Goal: Task Accomplishment & Management: Manage account settings

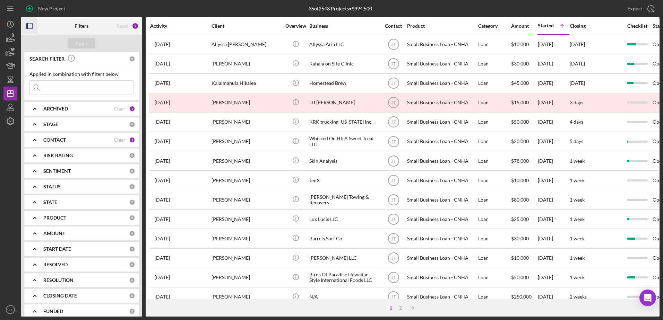
click at [27, 25] on rect "button" at bounding box center [27, 26] width 1 height 6
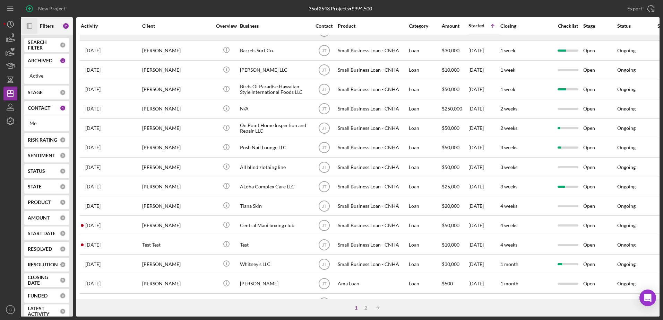
scroll to position [230, 0]
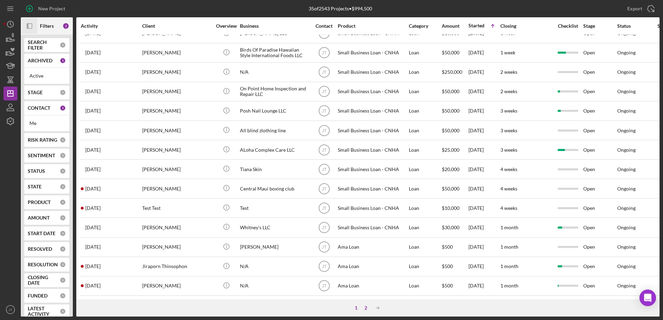
click at [366, 309] on div "2" at bounding box center [366, 308] width 10 height 6
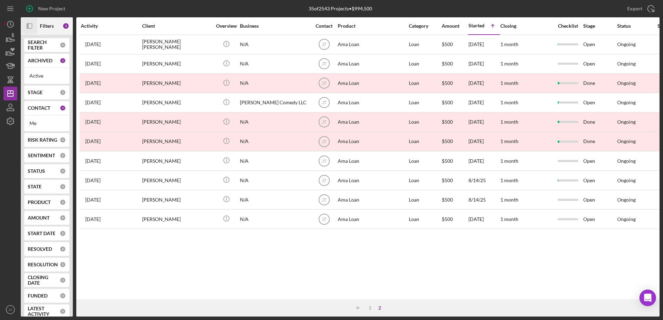
scroll to position [0, 0]
click at [287, 257] on div "Activity Client Overview Business Contact Product Category Amount Started Icon/…" at bounding box center [367, 158] width 583 height 282
click at [370, 309] on div "1" at bounding box center [370, 308] width 10 height 6
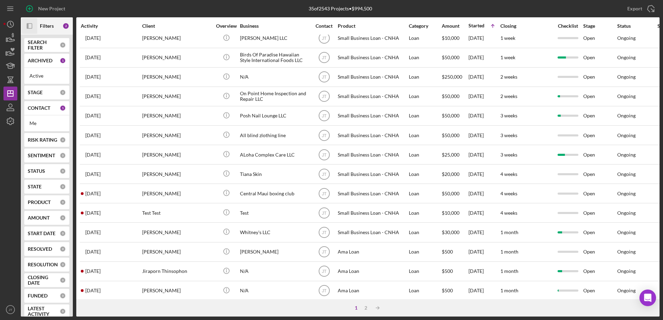
scroll to position [230, 0]
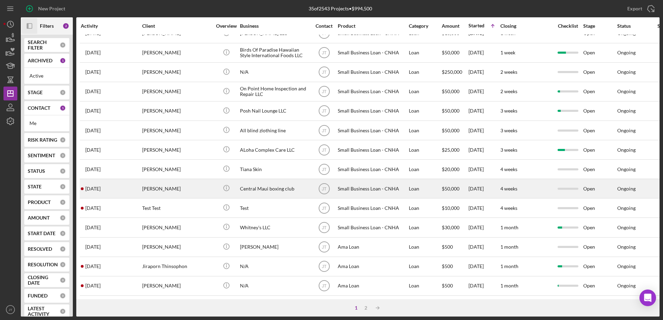
click at [254, 185] on div "Central Maui boxing club" at bounding box center [274, 189] width 69 height 18
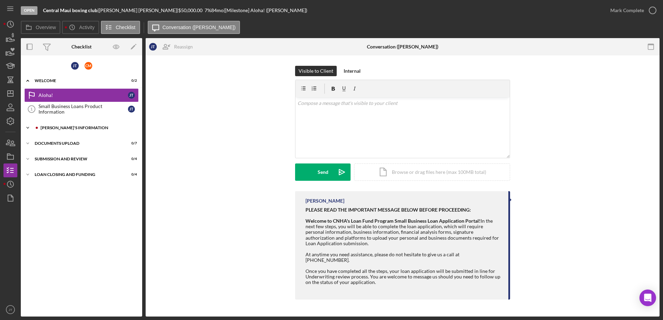
click at [28, 128] on icon "Icon/Expander" at bounding box center [28, 128] width 14 height 14
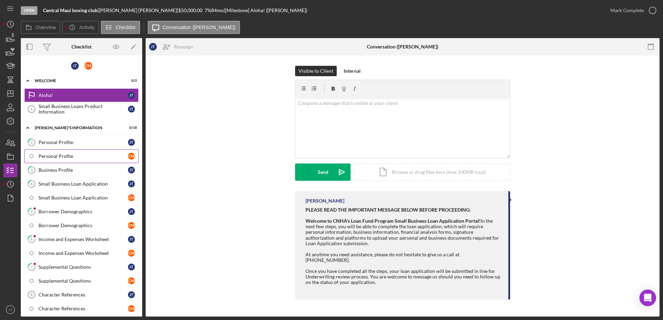
click at [68, 156] on div "Personal Profile" at bounding box center [82, 157] width 89 height 6
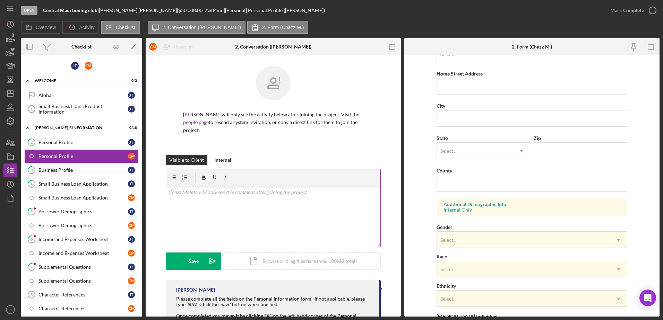
scroll to position [104, 0]
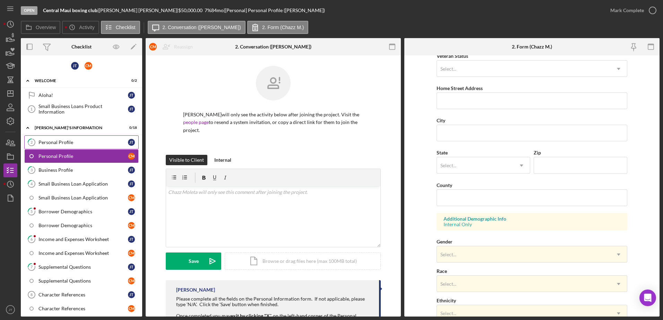
click at [84, 142] on div "Personal Profile" at bounding box center [82, 143] width 89 height 6
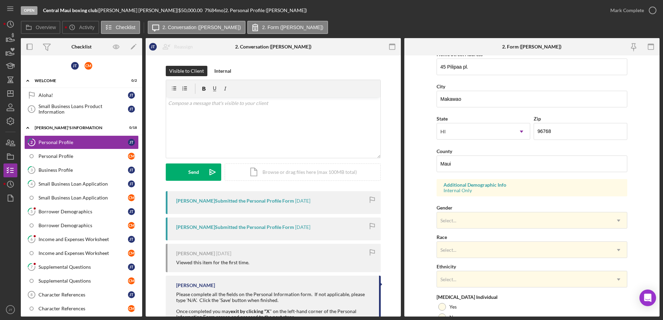
scroll to position [201, 0]
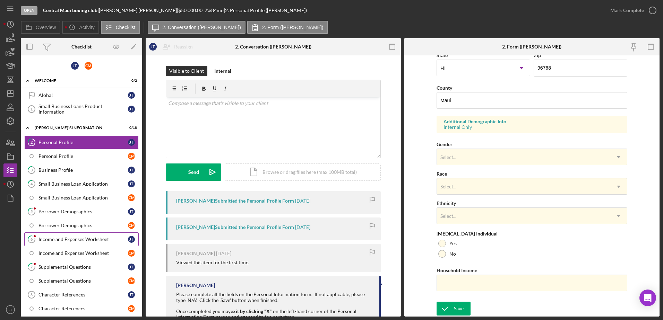
click at [104, 238] on div "Income and Expenses Worksheet" at bounding box center [82, 240] width 89 height 6
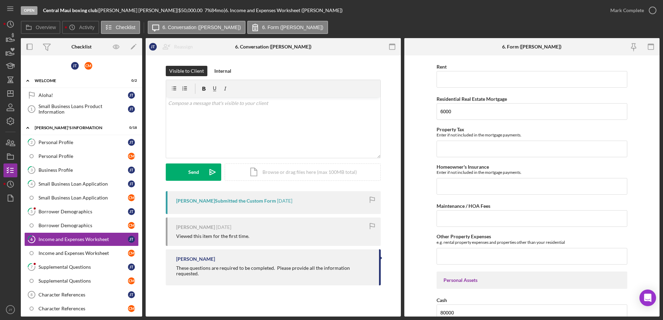
scroll to position [245, 0]
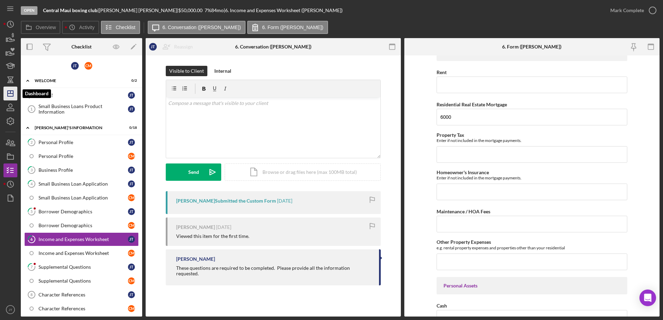
click at [16, 95] on icon "Icon/Dashboard" at bounding box center [10, 93] width 17 height 17
